Goal: Transaction & Acquisition: Subscribe to service/newsletter

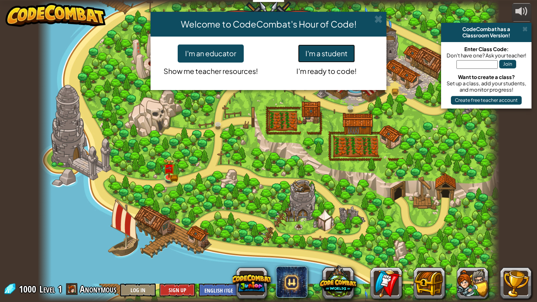
click at [345, 55] on button "I'm a student" at bounding box center [326, 53] width 57 height 18
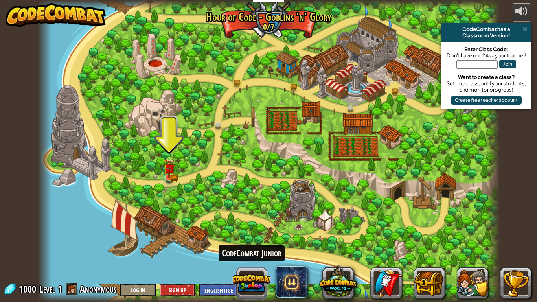
click at [262, 284] on button at bounding box center [252, 283] width 38 height 38
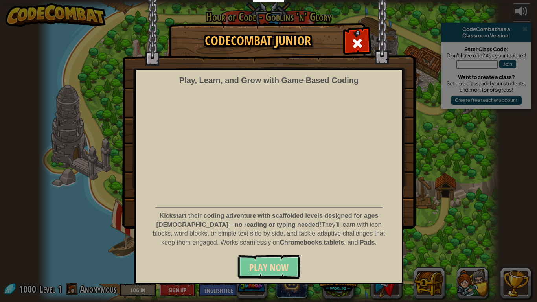
click at [271, 266] on span "Play Now" at bounding box center [268, 267] width 39 height 13
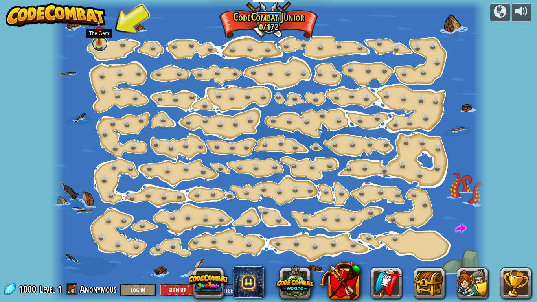
click at [97, 46] on link at bounding box center [100, 44] width 16 height 16
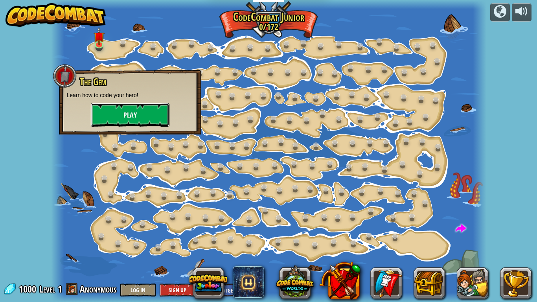
click at [131, 115] on button "Play" at bounding box center [130, 115] width 79 height 24
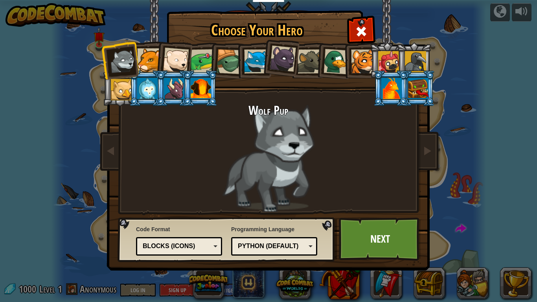
click at [426, 89] on div at bounding box center [418, 88] width 20 height 21
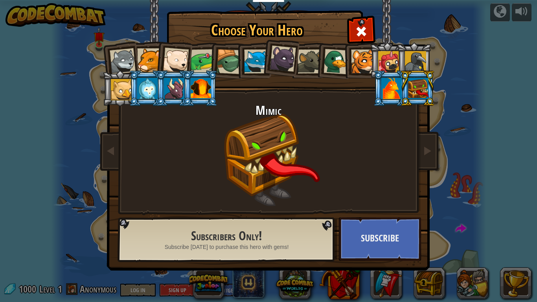
click at [386, 96] on div at bounding box center [391, 88] width 20 height 21
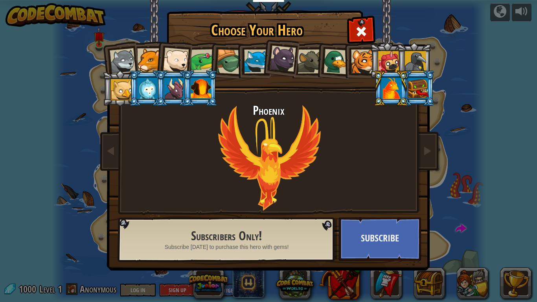
click at [416, 65] on div at bounding box center [415, 61] width 21 height 21
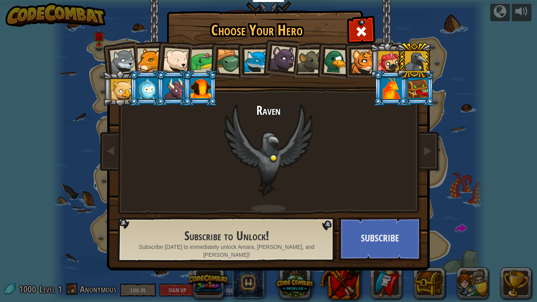
click at [390, 61] on div at bounding box center [388, 61] width 21 height 21
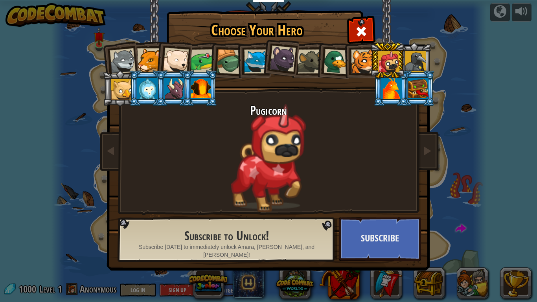
click at [286, 59] on div at bounding box center [283, 59] width 26 height 26
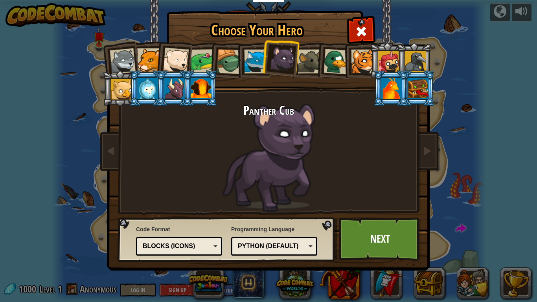
click at [200, 86] on div at bounding box center [201, 88] width 20 height 21
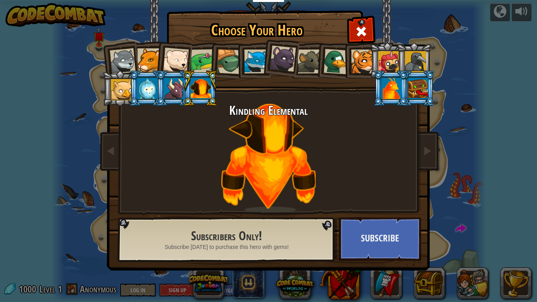
click at [176, 92] on div at bounding box center [174, 88] width 20 height 21
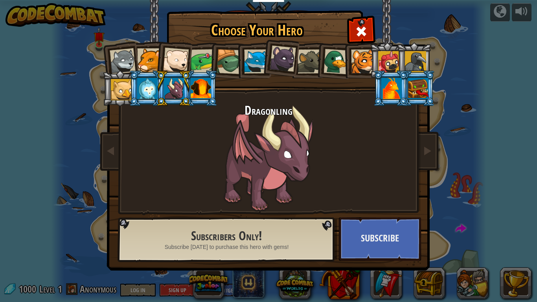
click at [152, 93] on div at bounding box center [147, 88] width 20 height 21
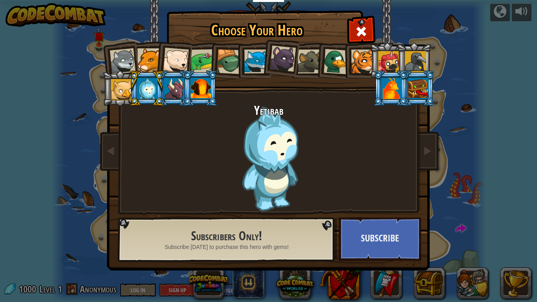
click at [124, 93] on div at bounding box center [121, 89] width 21 height 21
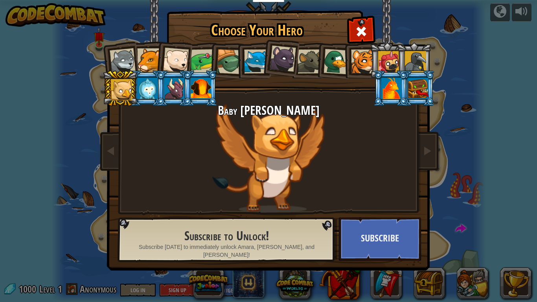
click at [204, 54] on div at bounding box center [203, 61] width 24 height 24
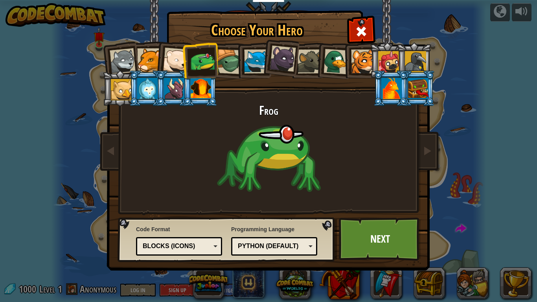
click at [165, 69] on div at bounding box center [176, 61] width 26 height 26
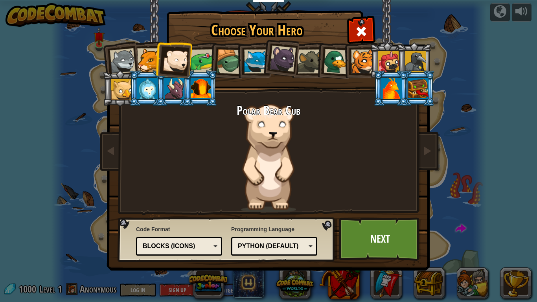
click at [139, 60] on div at bounding box center [149, 60] width 24 height 24
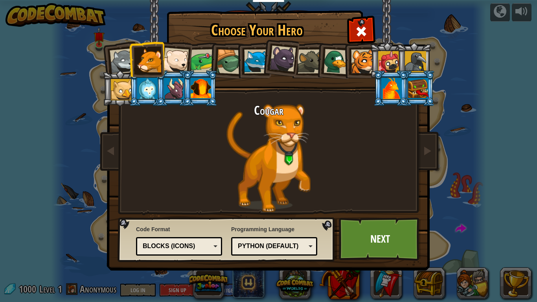
click at [123, 60] on div at bounding box center [123, 61] width 26 height 26
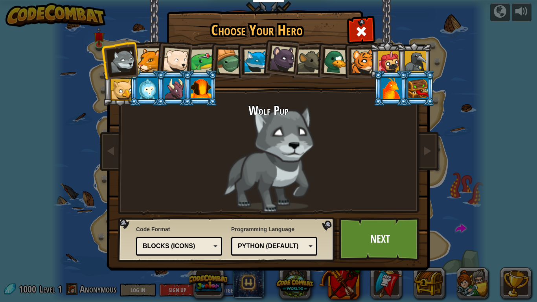
click at [125, 92] on div at bounding box center [121, 89] width 21 height 21
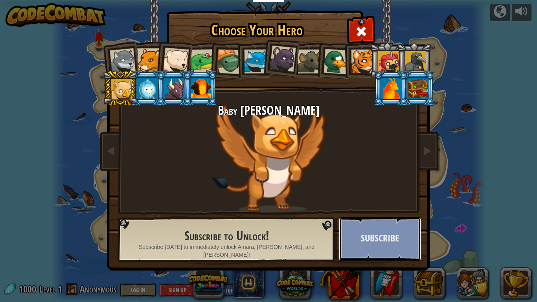
click at [380, 249] on button "Subscribe" at bounding box center [380, 238] width 82 height 43
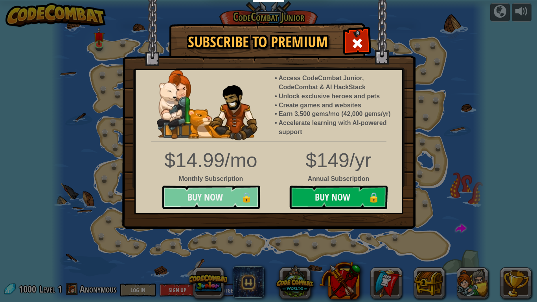
click at [217, 202] on button "Buy Now 🔒" at bounding box center [211, 197] width 98 height 24
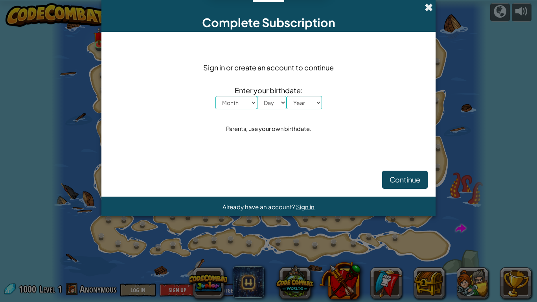
click at [427, 8] on span at bounding box center [428, 7] width 8 height 8
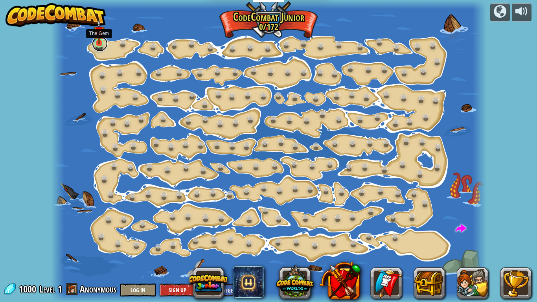
click at [94, 44] on link at bounding box center [100, 44] width 16 height 16
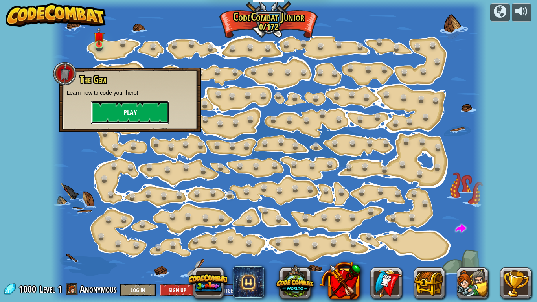
click at [125, 105] on button "Play" at bounding box center [130, 113] width 79 height 24
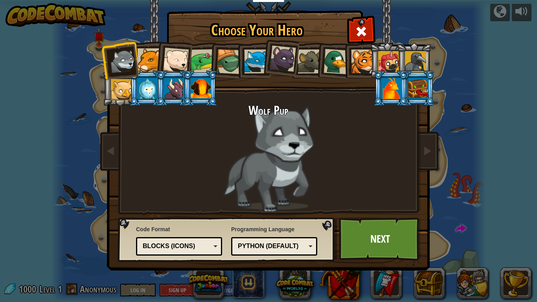
click at [117, 91] on div at bounding box center [121, 89] width 21 height 21
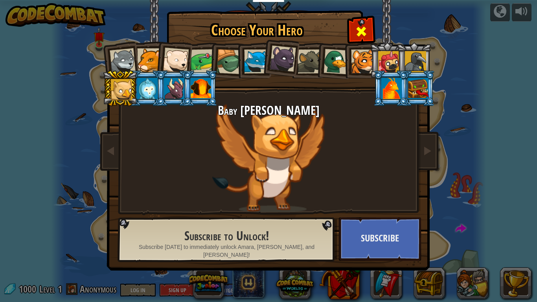
click at [369, 28] on div at bounding box center [360, 30] width 25 height 25
